Goal: Information Seeking & Learning: Learn about a topic

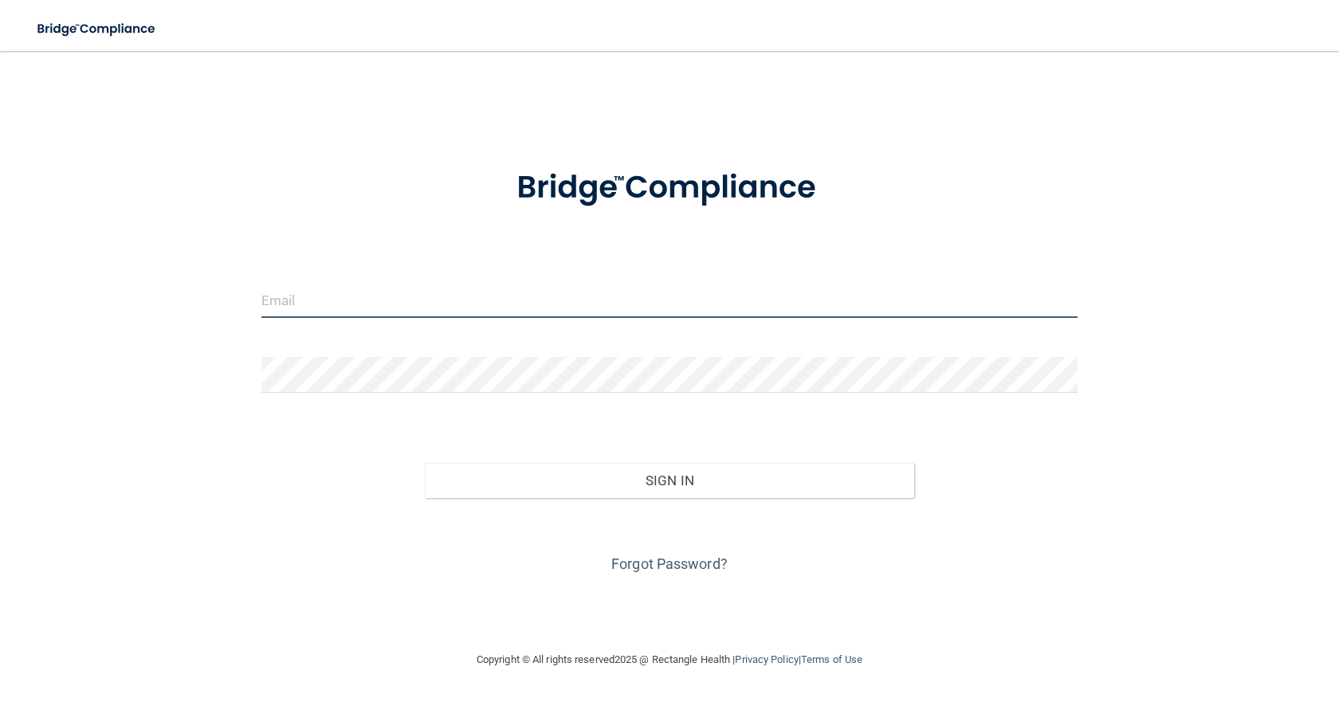
click at [351, 311] on input "email" at bounding box center [669, 300] width 816 height 36
type input "[EMAIL_ADDRESS][DOMAIN_NAME]"
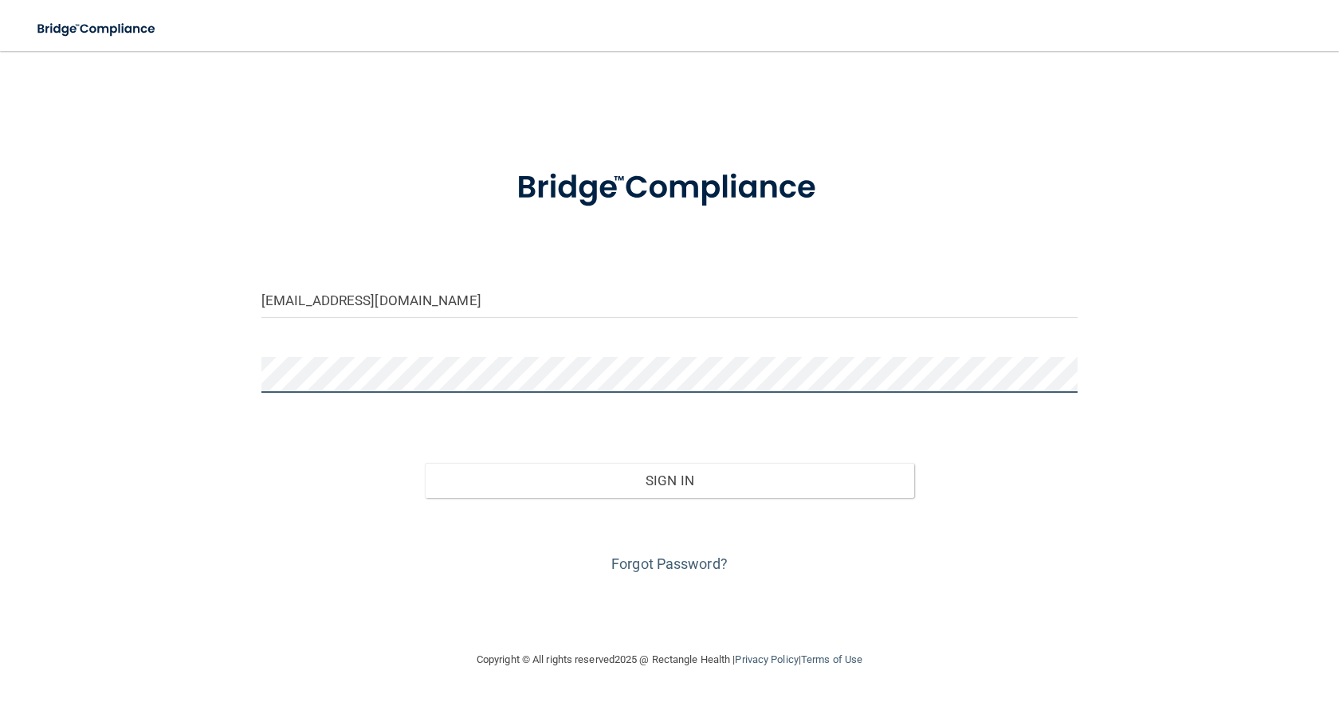
click at [425, 463] on button "Sign In" at bounding box center [669, 480] width 489 height 35
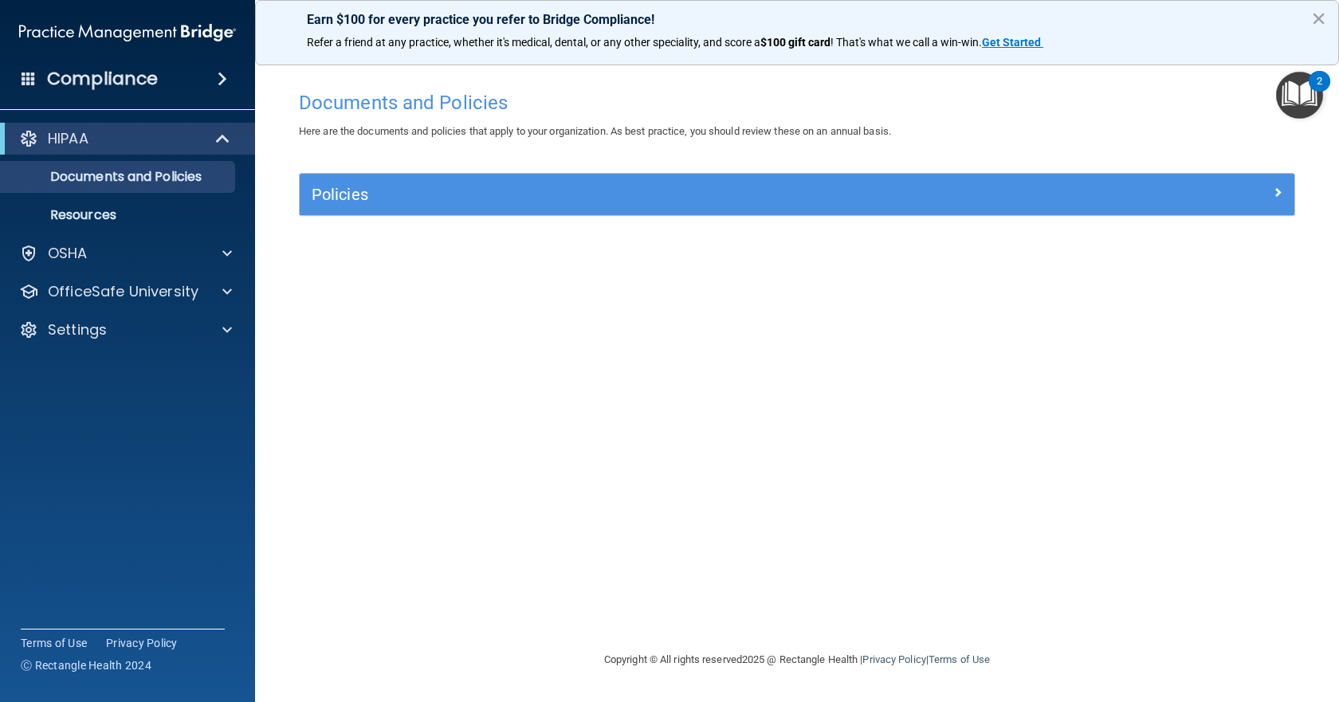
click at [1310, 99] on img "Open Resource Center, 2 new notifications" at bounding box center [1299, 95] width 47 height 47
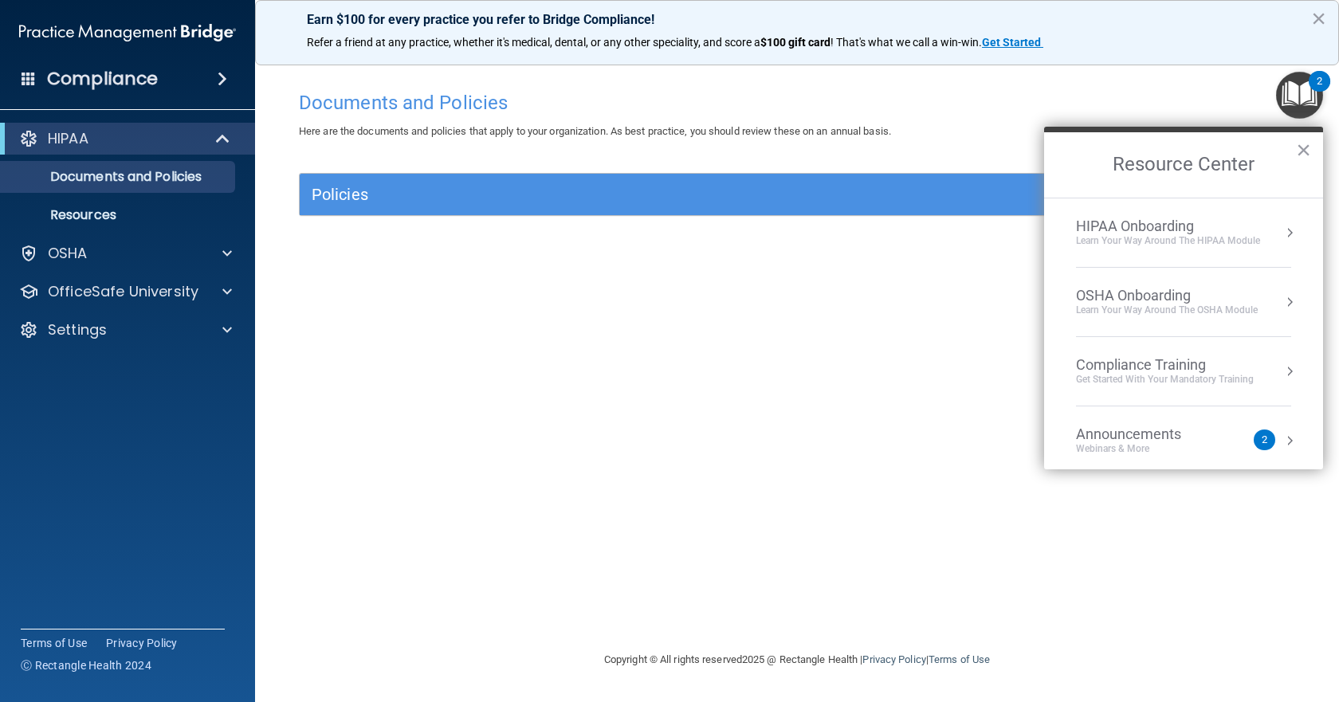
click at [1124, 308] on div "Learn your way around the OSHA module" at bounding box center [1167, 311] width 182 height 14
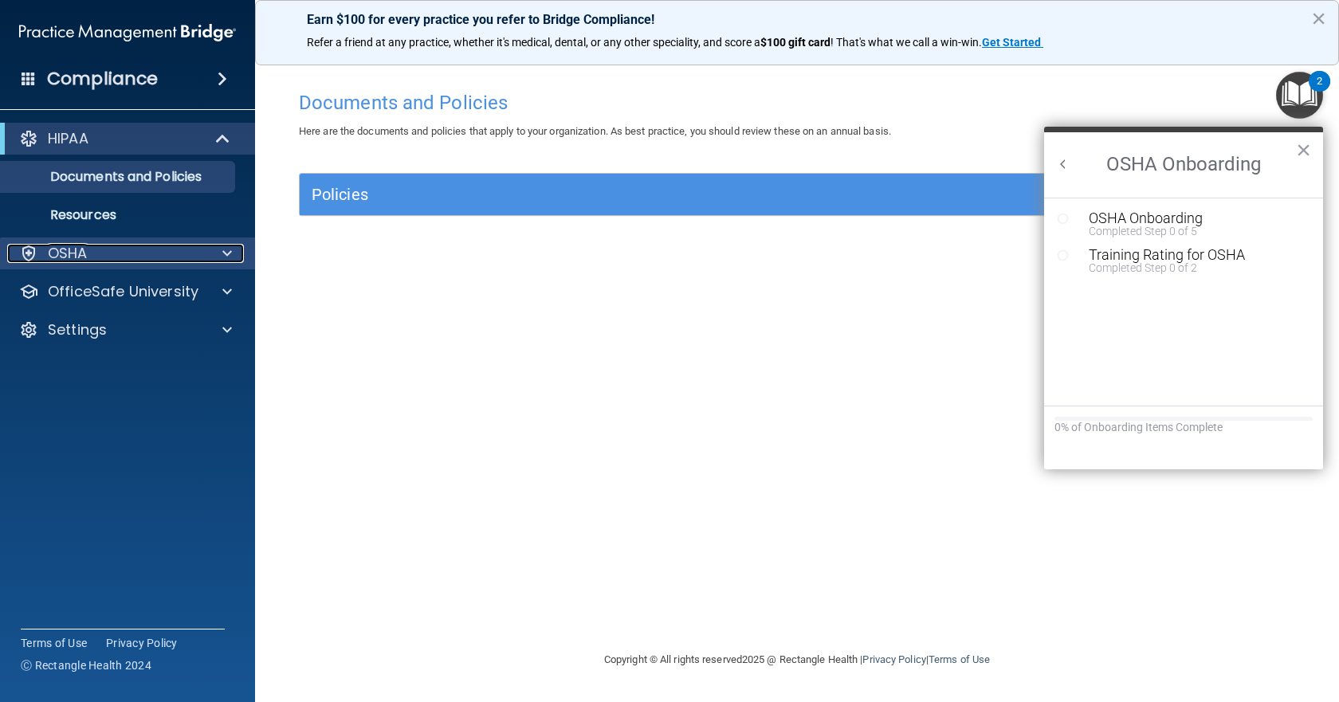
click at [100, 256] on div "OSHA" at bounding box center [106, 253] width 198 height 19
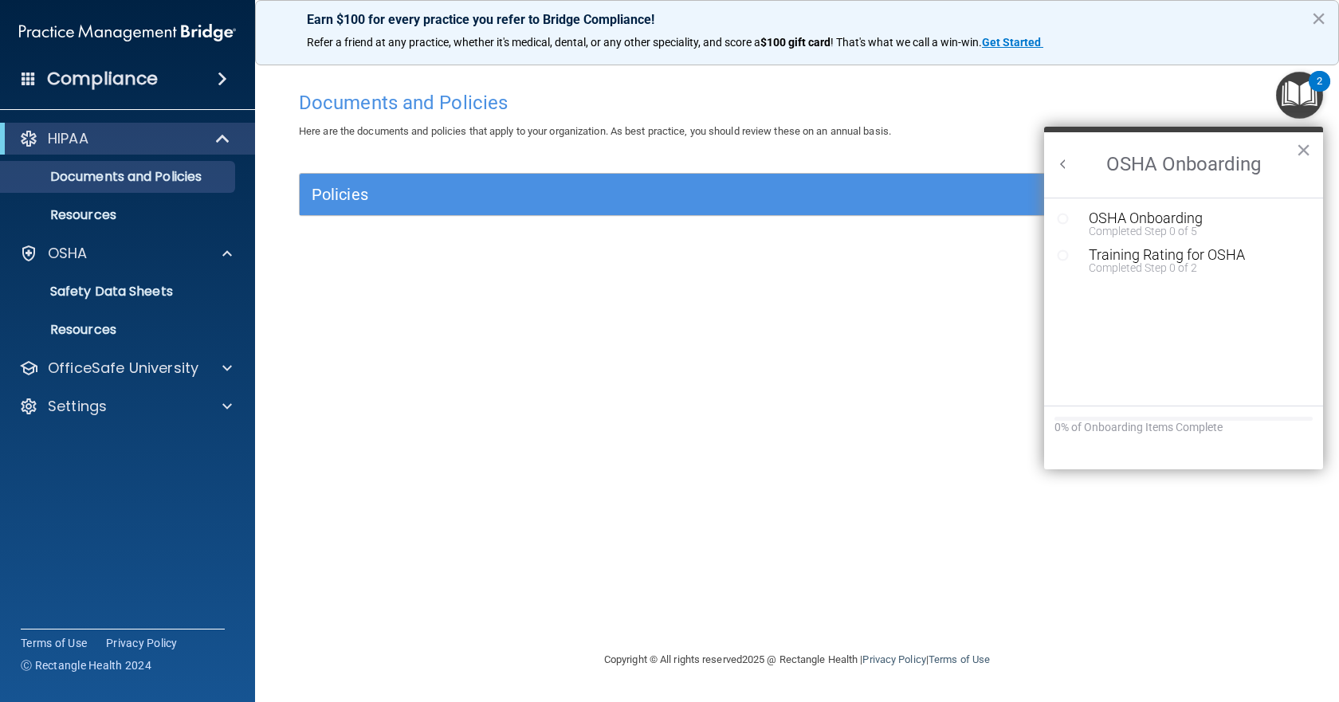
click at [1167, 227] on div "Completed Step 0 of 5" at bounding box center [1195, 231] width 214 height 11
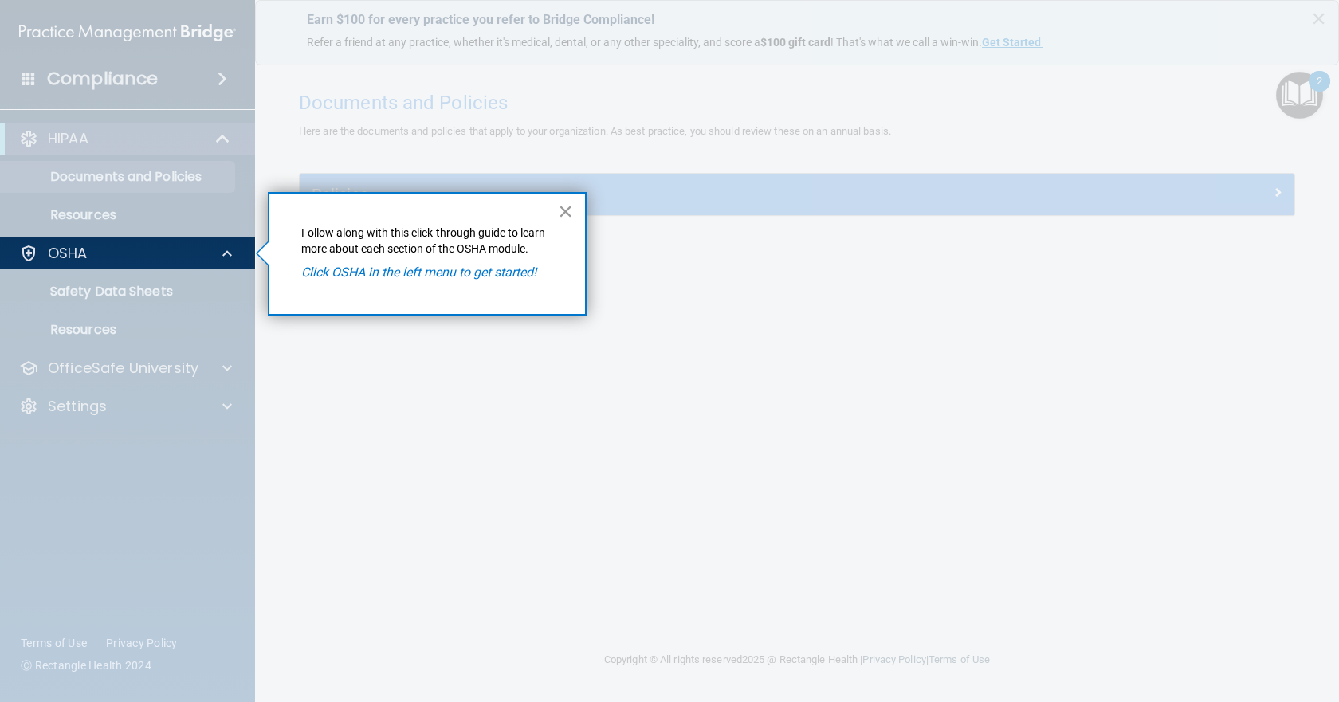
click at [559, 207] on button "×" at bounding box center [565, 210] width 15 height 25
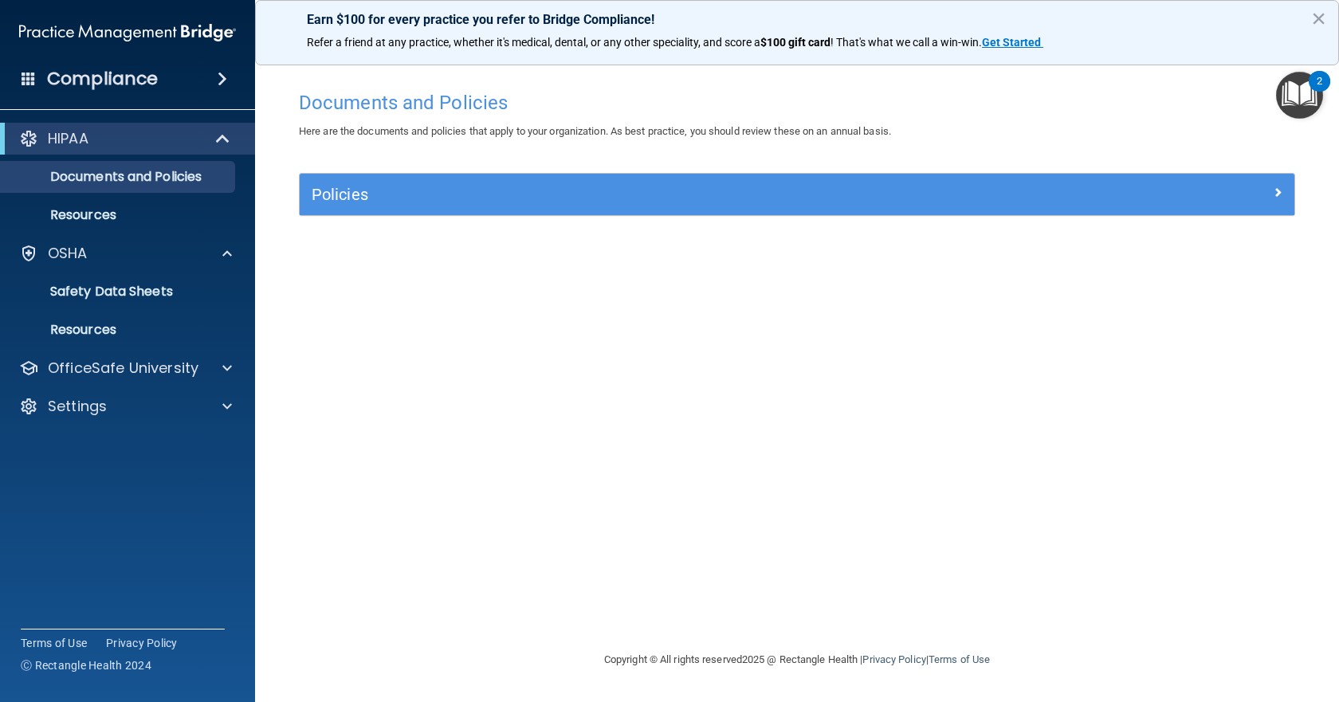
click at [1306, 88] on img "Open Resource Center, 2 new notifications" at bounding box center [1299, 95] width 47 height 47
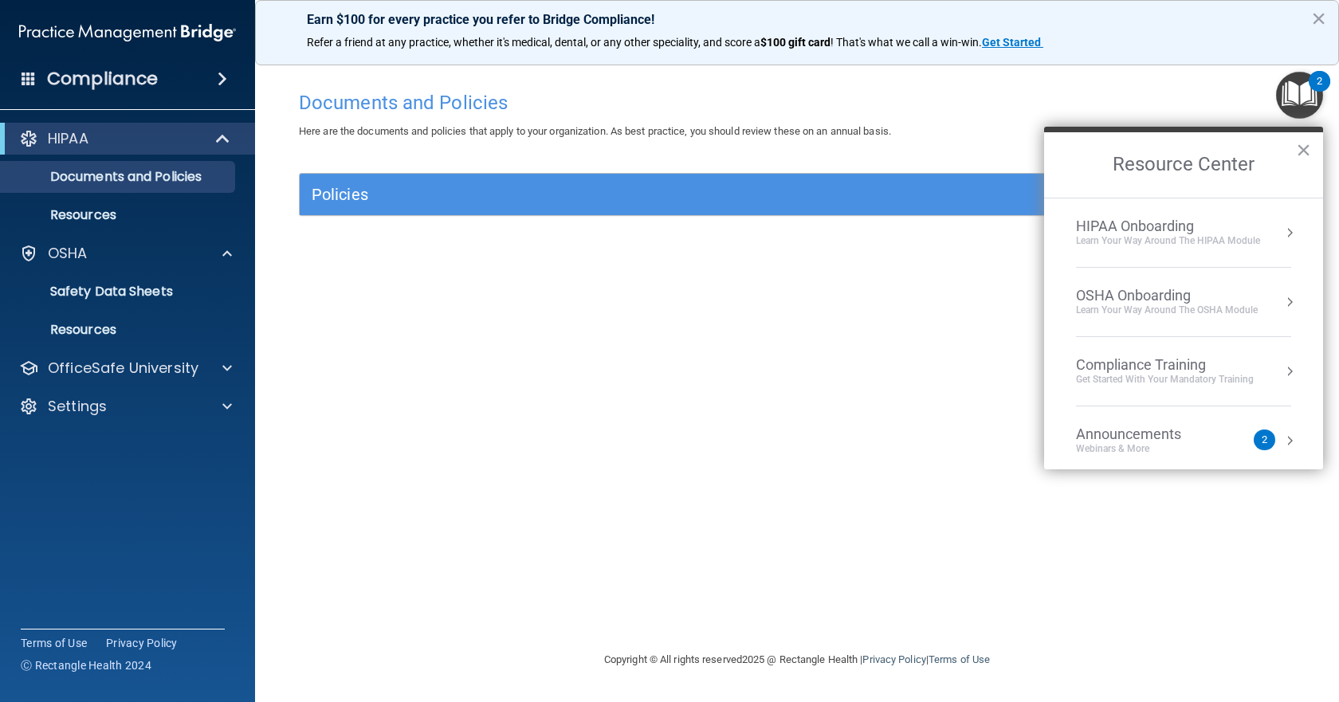
click at [1152, 437] on div "Announcements" at bounding box center [1144, 435] width 137 height 18
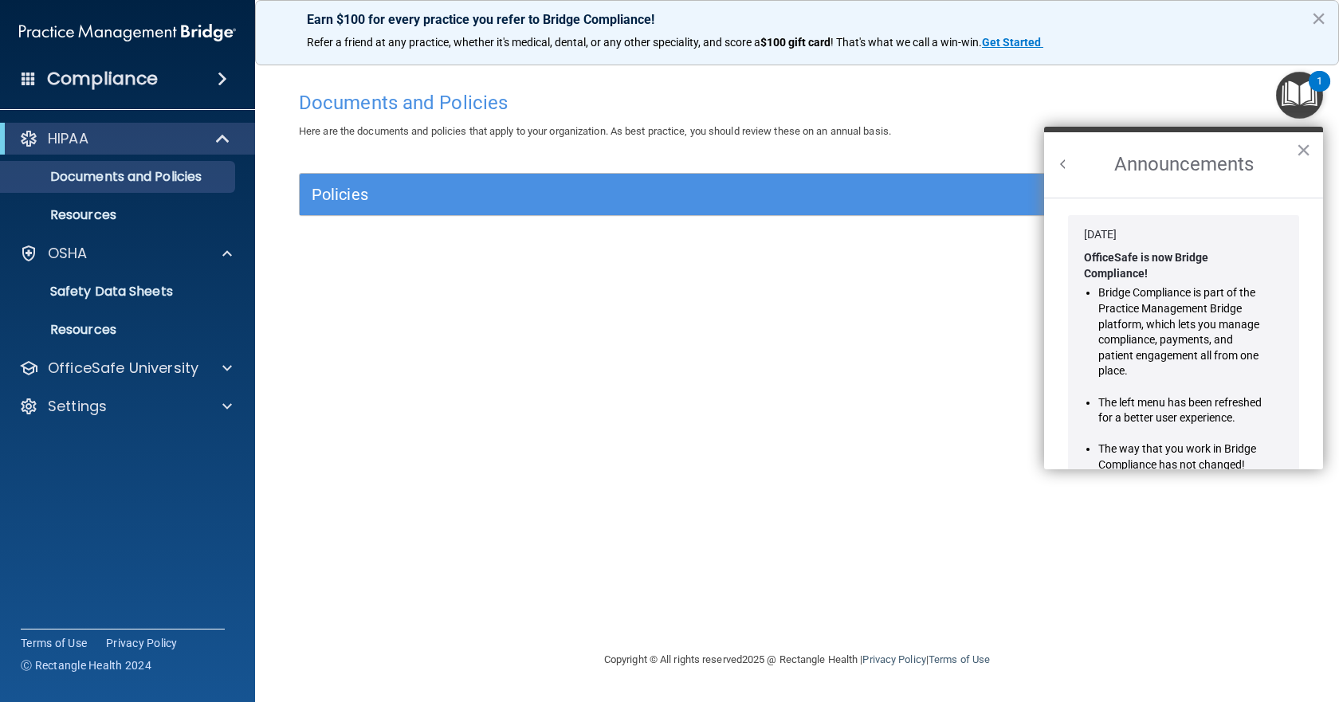
click at [888, 505] on div "Documents and Policies Here are the documents and policies that apply to your o…" at bounding box center [797, 366] width 1020 height 567
drag, startPoint x: 433, startPoint y: 420, endPoint x: 444, endPoint y: 430, distance: 15.2
click at [437, 424] on div "Documents and Policies Here are the documents and policies that apply to your o…" at bounding box center [797, 366] width 1020 height 567
click at [1298, 153] on button "×" at bounding box center [1303, 149] width 15 height 25
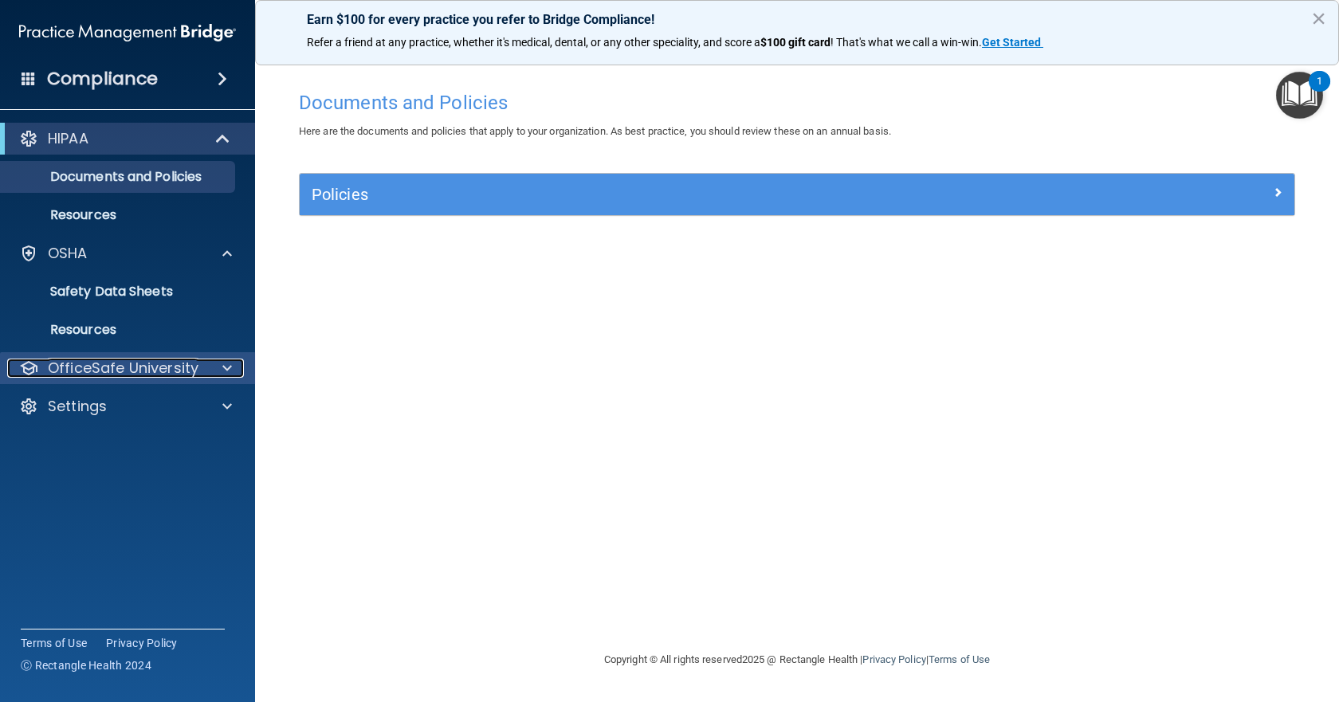
click at [237, 368] on div at bounding box center [225, 368] width 40 height 19
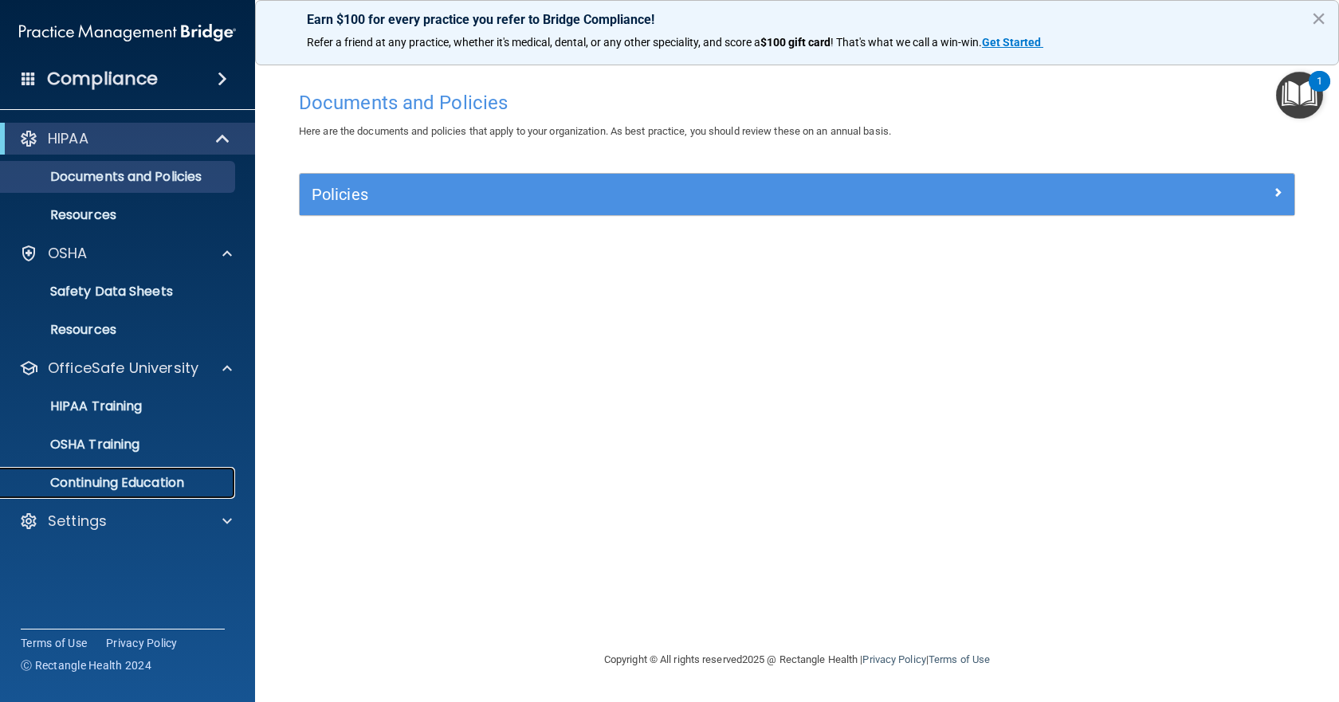
click at [120, 484] on p "Continuing Education" at bounding box center [119, 483] width 218 height 16
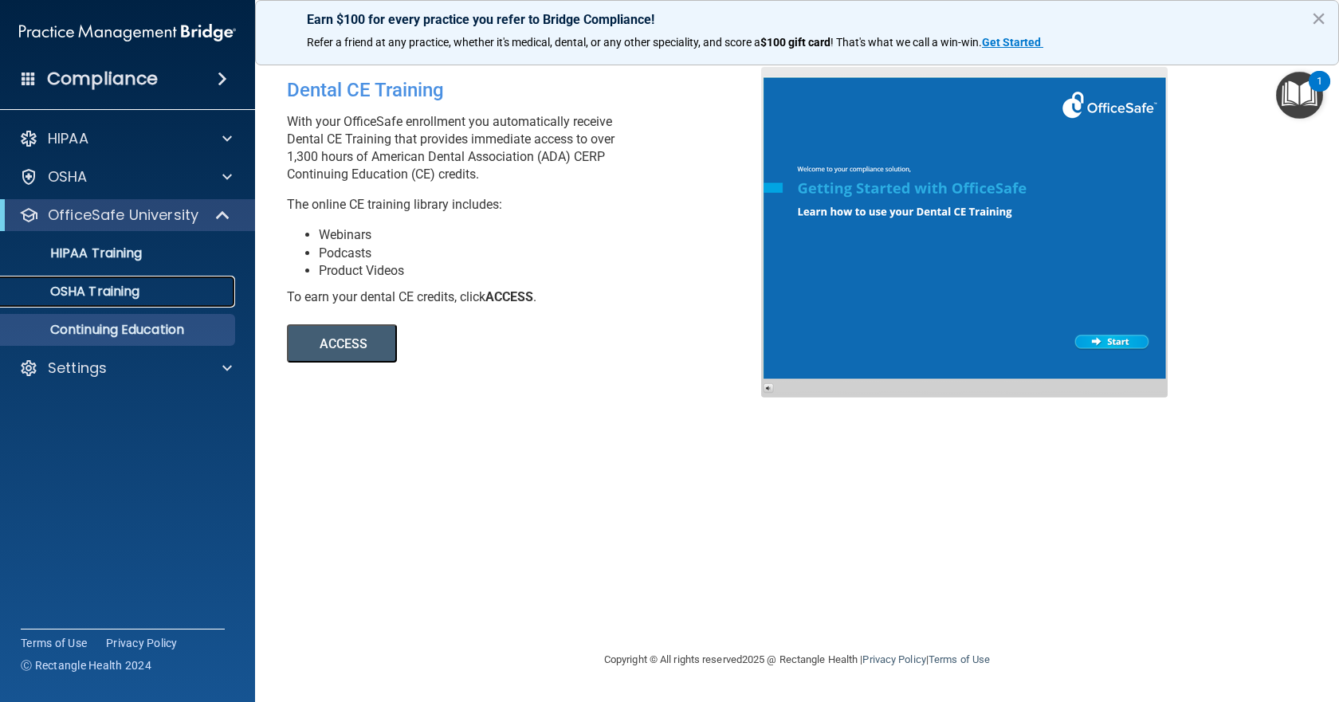
click at [164, 284] on div "OSHA Training" at bounding box center [119, 292] width 218 height 16
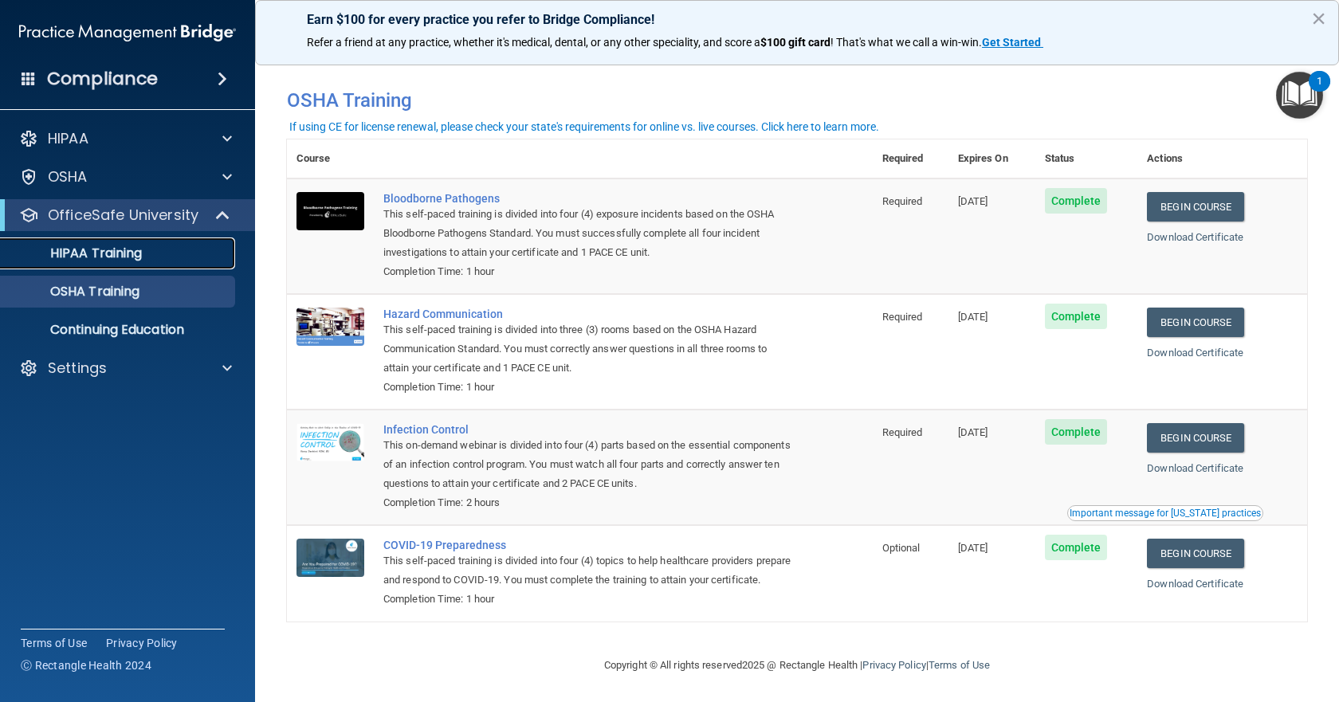
click at [131, 246] on p "HIPAA Training" at bounding box center [75, 253] width 131 height 16
